Goal: Check status: Check status

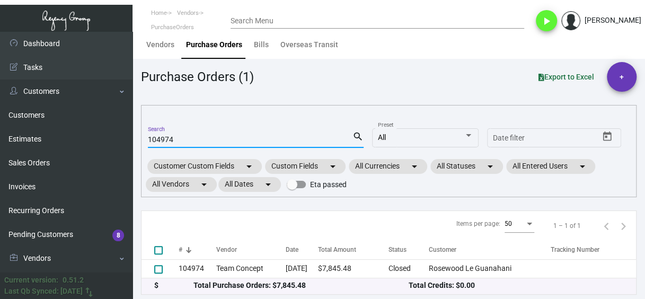
scroll to position [53, 0]
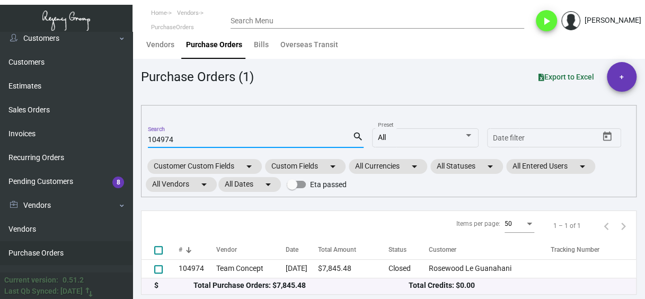
click at [165, 141] on input "104974" at bounding box center [250, 140] width 204 height 8
paste input "6267"
type input "106267"
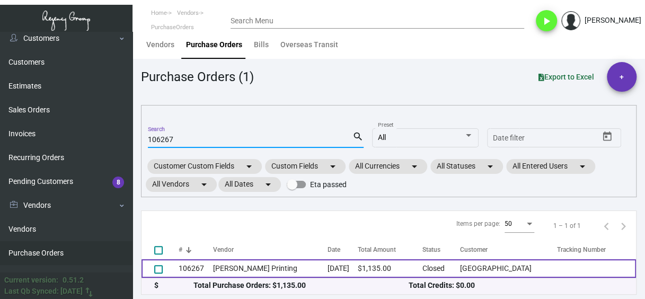
click at [248, 267] on td "[PERSON_NAME] Printing" at bounding box center [270, 268] width 114 height 19
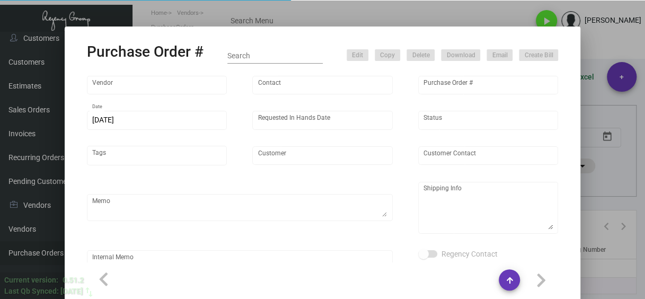
scroll to position [0, 0]
type input "[PERSON_NAME] Printing"
type input "[PERSON_NAME]"
type input "106267"
type input "[DATE]"
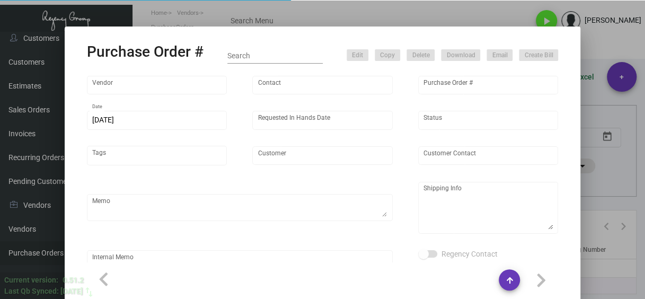
type input "[DATE]"
type input "[GEOGRAPHIC_DATA]"
type input "[PERSON_NAME]"
type textarea "PLEASE SEND PDF PROOFS TO OUR ART TEAM ; [EMAIL_ADDRESS][DOMAIN_NAME] WITH ME I…"
type textarea "[GEOGRAPHIC_DATA] - [PERSON_NAME] [STREET_ADDRESS][US_STATE]"
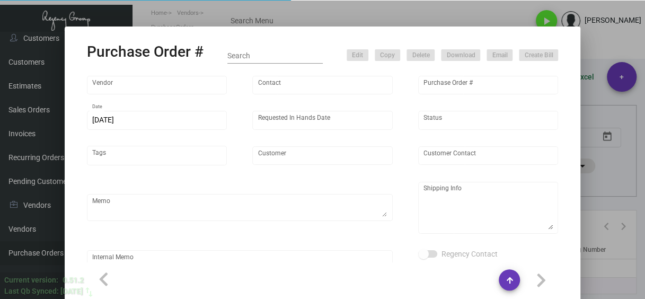
type textarea "7.11 - Proofs sent over; APPROVED. 7.17 - Requested for update / pending Vendor…"
type input "$ 0.00"
type input "United States Dollar $"
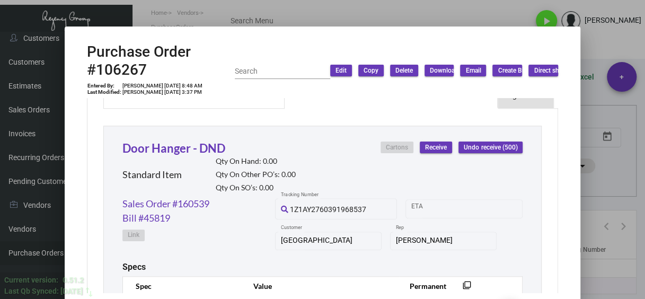
scroll to position [461, 0]
